Goal: Information Seeking & Learning: Learn about a topic

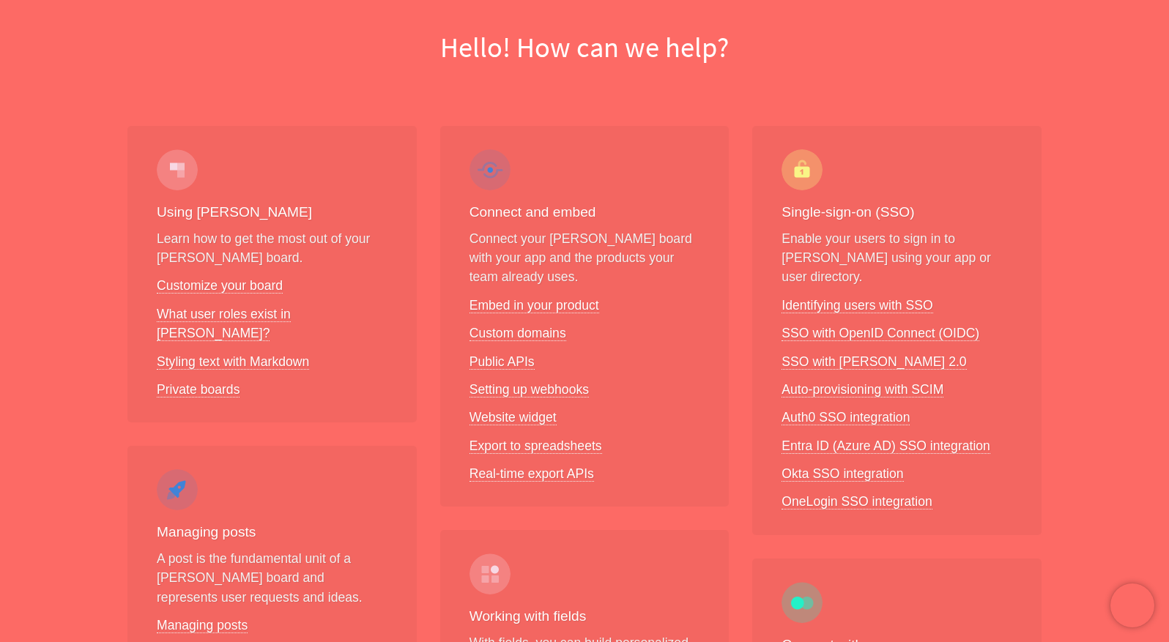
scroll to position [139, 0]
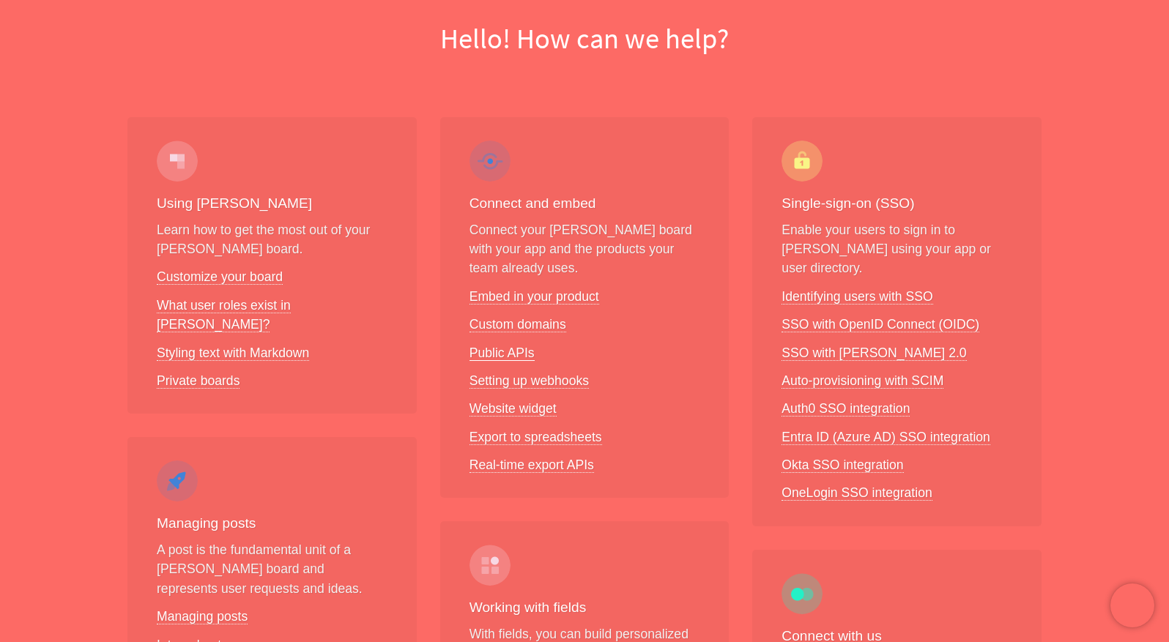
click at [501, 349] on link "Public APIs" at bounding box center [501, 353] width 65 height 15
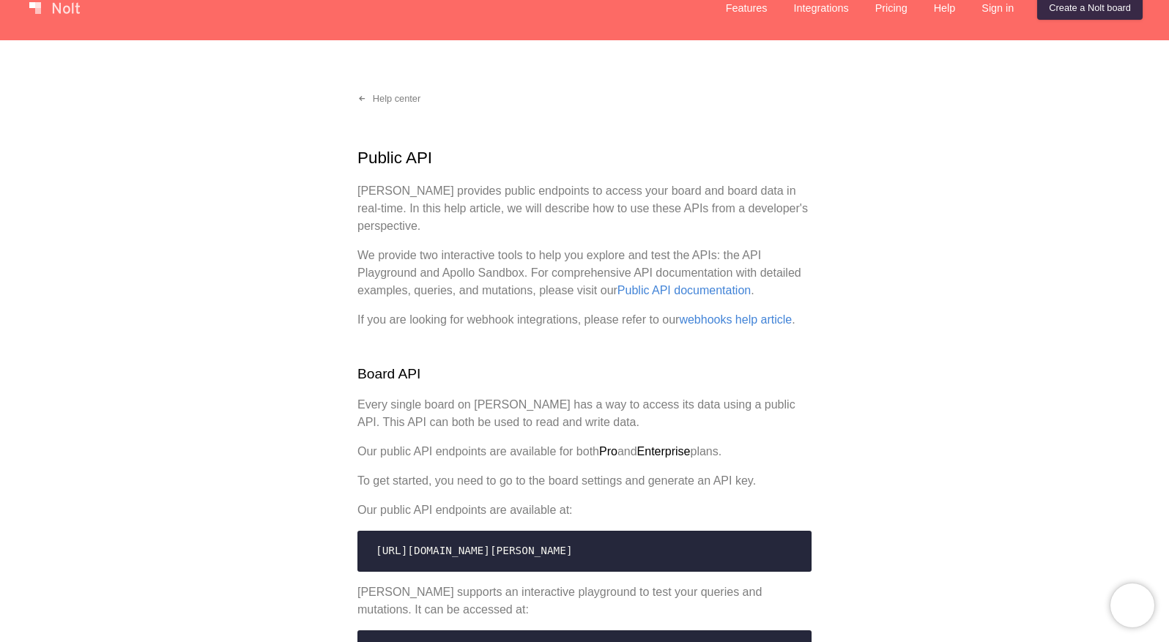
scroll to position [48, 0]
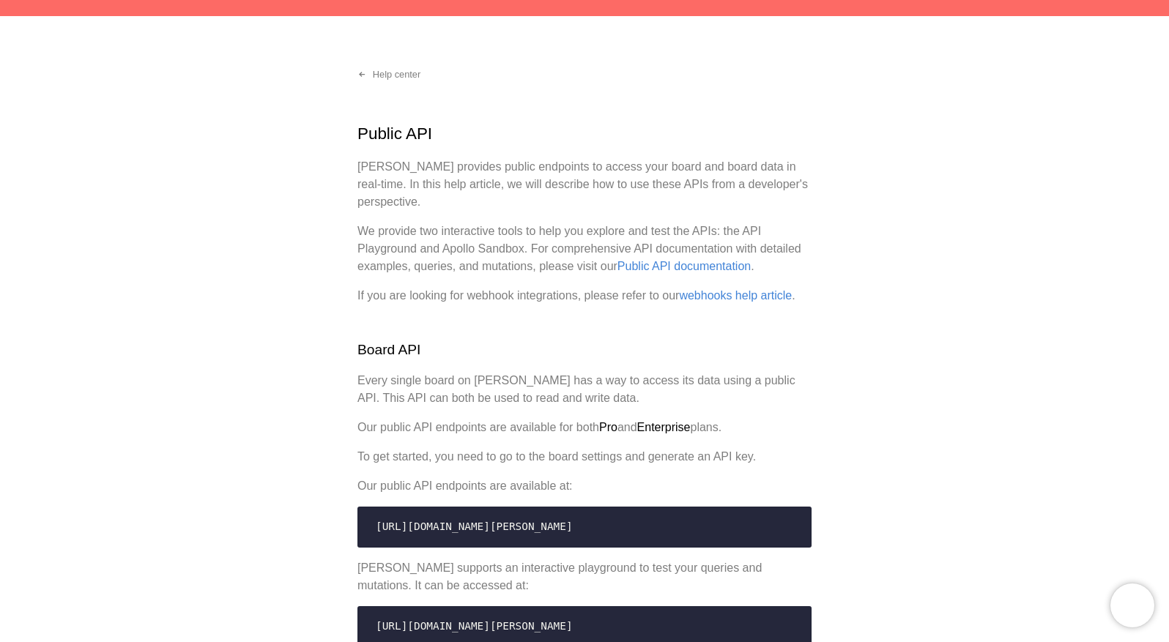
drag, startPoint x: 289, startPoint y: 442, endPoint x: 734, endPoint y: 433, distance: 444.7
drag, startPoint x: 805, startPoint y: 417, endPoint x: 799, endPoint y: 426, distance: 10.6
click at [744, 426] on p "Our public API endpoints are available for both Pro and Enterprise plans." at bounding box center [584, 428] width 454 height 18
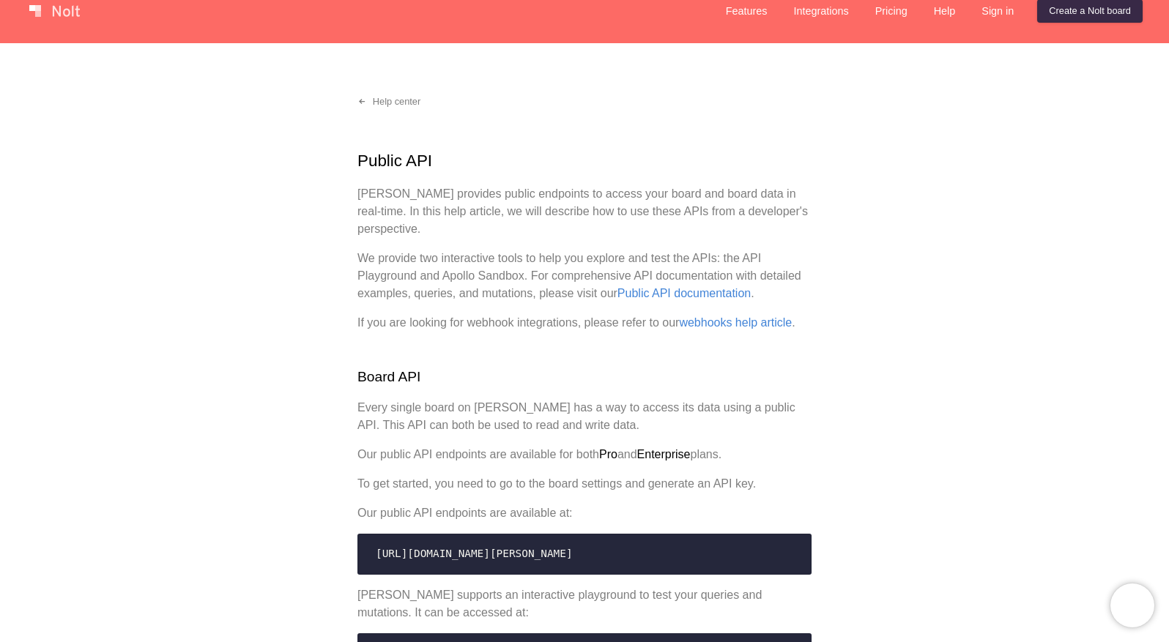
scroll to position [0, 0]
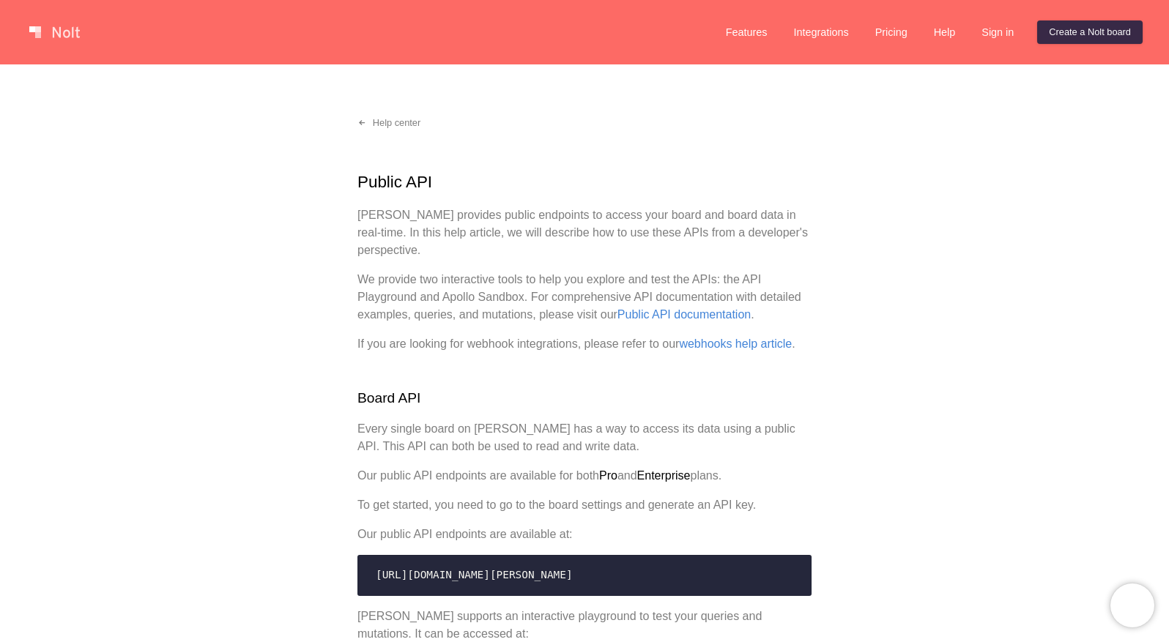
click at [61, 31] on link at bounding box center [54, 32] width 62 height 23
